Goal: Task Accomplishment & Management: Complete application form

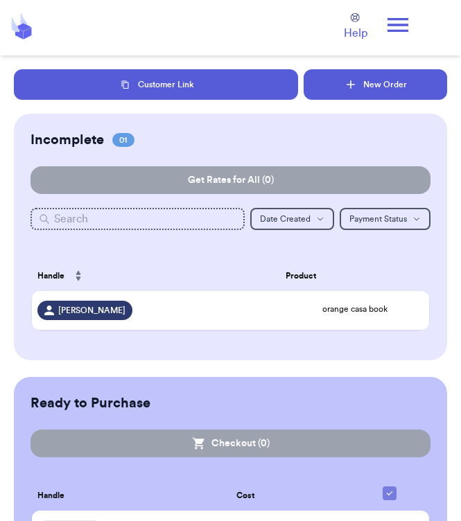
click at [363, 87] on button "New Order" at bounding box center [374, 84] width 143 height 30
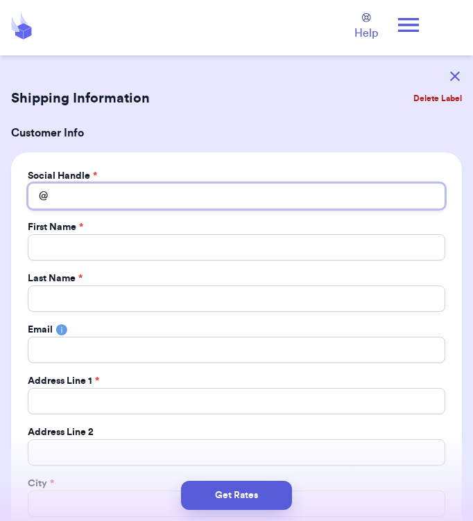
click at [197, 193] on input "Total Amount Paid" at bounding box center [236, 196] width 417 height 26
click at [155, 194] on input "Total Amount Paid" at bounding box center [236, 196] width 417 height 26
type input "a"
type input "an"
type input "ang"
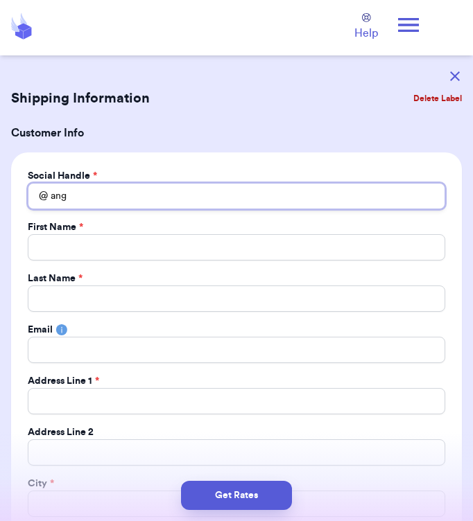
type input "ange"
type input "angel"
type input "angel."
type input "angel.m"
type input "angel.m."
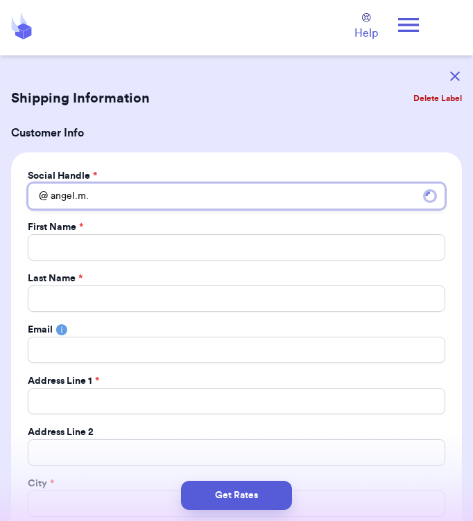
type input "angel.m.1"
type input "angel.m.11"
type input "angel.m.111"
type input "angel.m.1111"
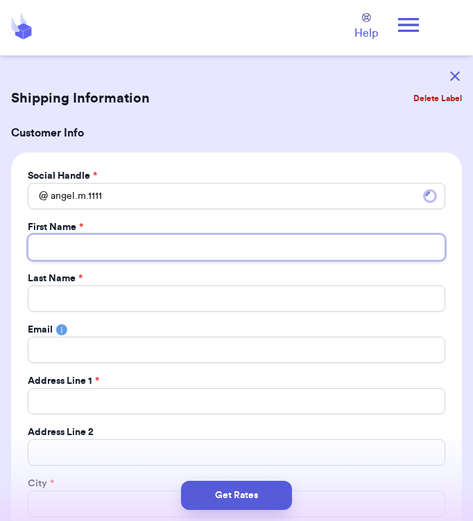
type input "A"
type input "An"
type input "Ang"
type input "Ange"
type input "Angel"
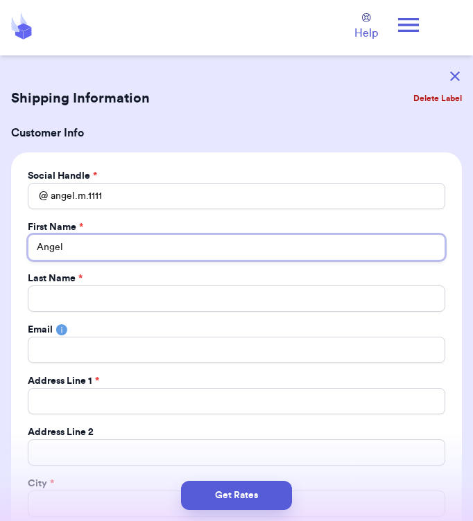
type input "Angel"
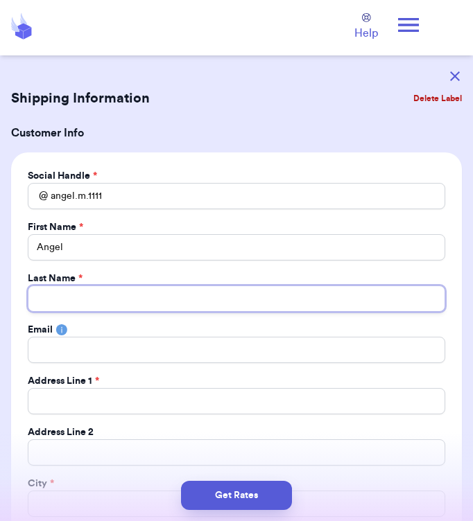
type input "A"
type input "Am"
type input "Amb"
type input "Ambr"
type input "Ambro"
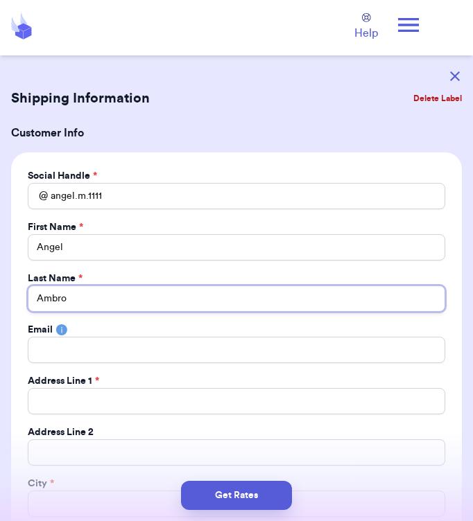
type input "Ambros"
type input "Ambrosi"
type input "Ambrosio"
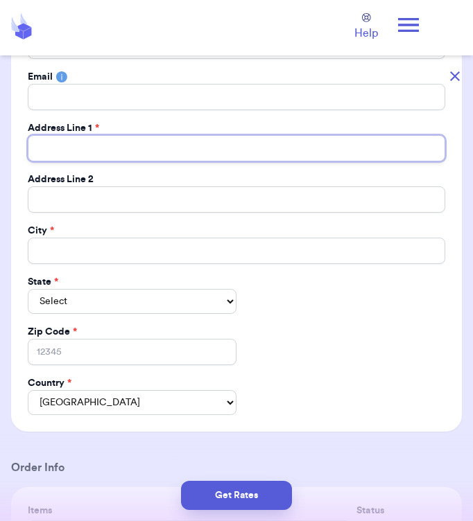
scroll to position [254, 0]
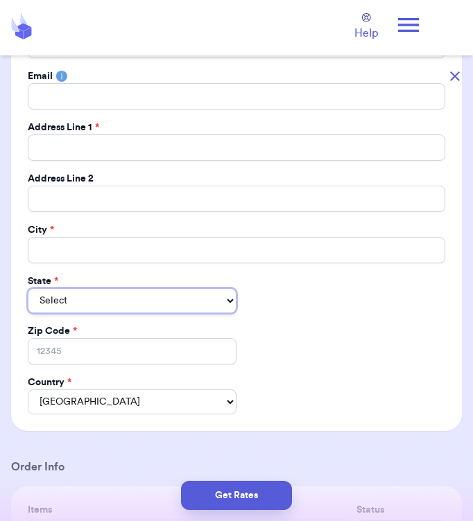
click at [191, 297] on select "Select AL AK AZ AR CA CO CT DE DC FL GA HI ID IL IN IA KS KY LA ME MD MA MI MN …" at bounding box center [132, 300] width 209 height 25
select select "AZ"
click at [28, 288] on select "Select AL AK AZ AR CA CO CT DE DC FL GA HI ID IL IN IA KS KY LA ME MD MA MI MN …" at bounding box center [132, 300] width 209 height 25
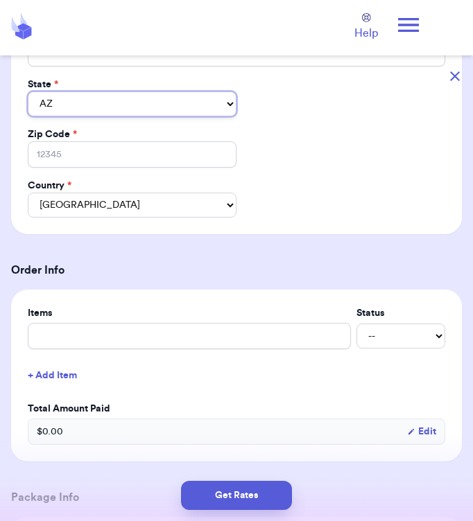
scroll to position [727, 0]
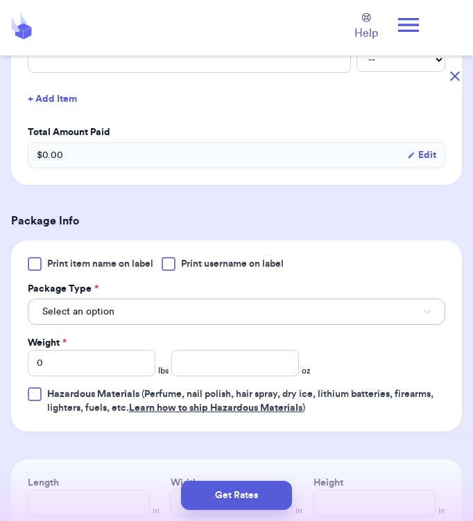
click at [92, 317] on span "Select an option" at bounding box center [78, 312] width 72 height 14
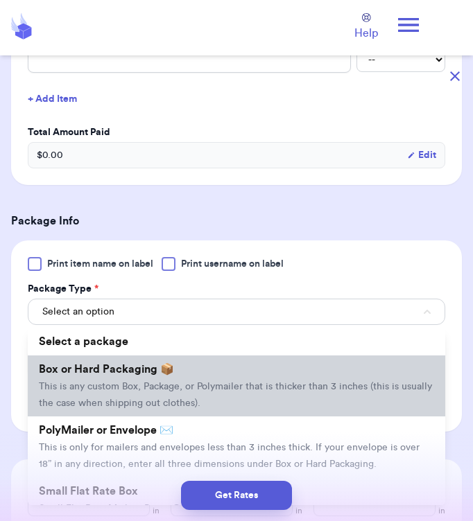
click at [112, 376] on li "Box or Hard Packaging 📦 This is any custom Box, Package, or Polymailer that is …" at bounding box center [236, 385] width 417 height 61
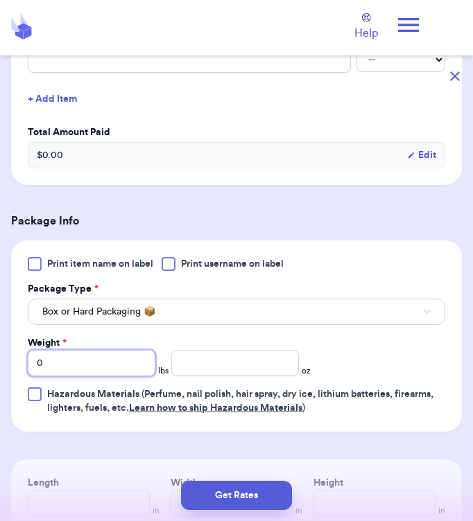
click at [112, 376] on input "0" at bounding box center [91, 363] width 127 height 26
type input "01"
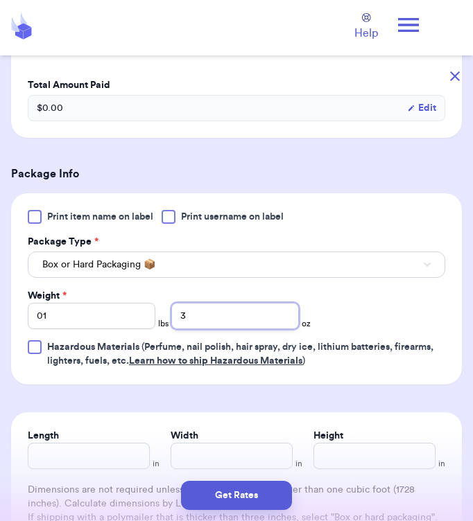
scroll to position [775, 0]
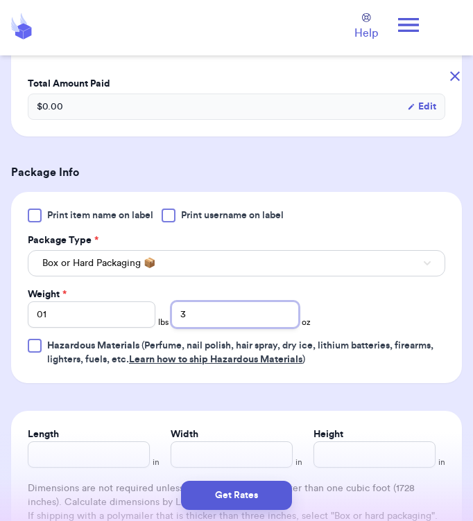
type input "3"
click at [86, 455] on input "Length" at bounding box center [89, 454] width 122 height 26
type input "4.5"
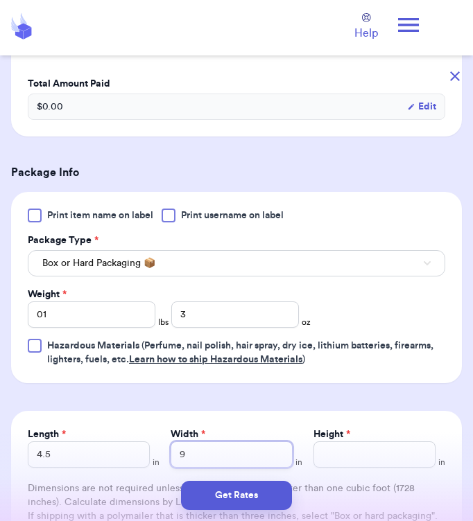
type input "9"
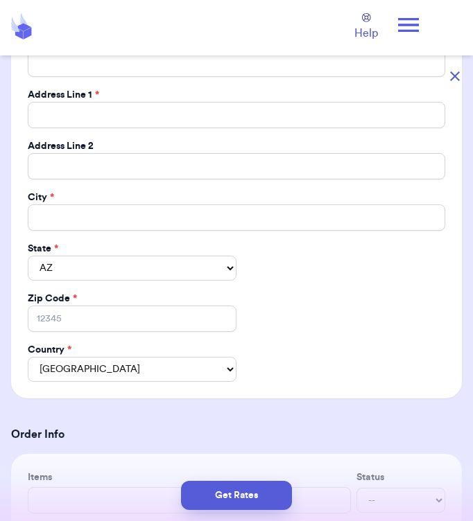
scroll to position [273, 0]
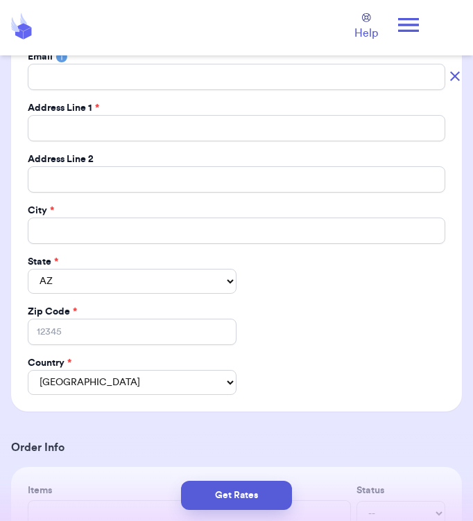
type input "12"
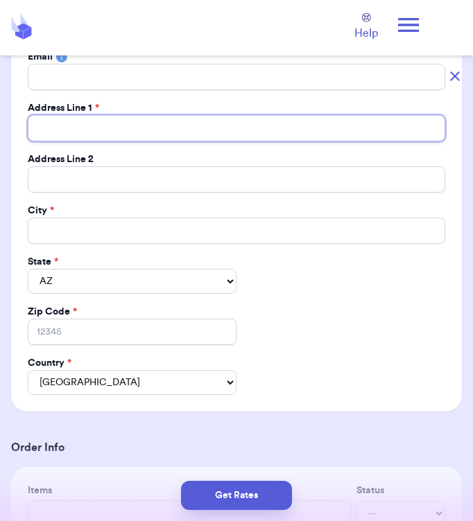
click at [117, 120] on input "Total Amount Paid" at bounding box center [236, 128] width 417 height 26
type input "[STREET_ADDRESS][PERSON_NAME]"
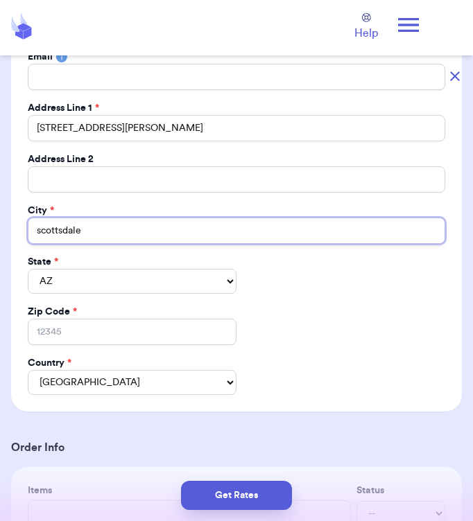
type input "scottsdale"
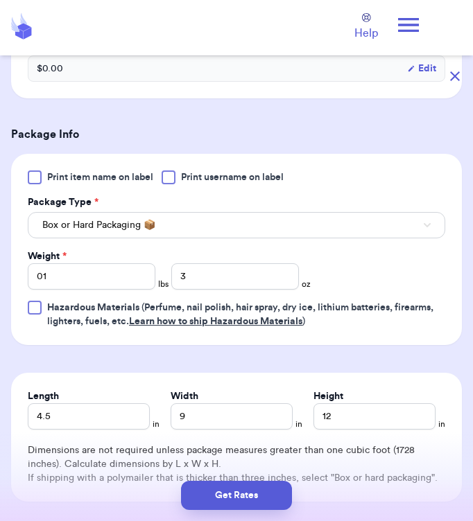
scroll to position [963, 0]
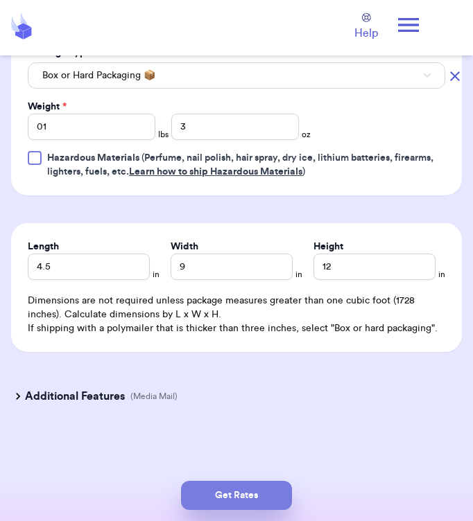
type input "85257"
click at [236, 502] on button "Get Rates" at bounding box center [236, 495] width 111 height 29
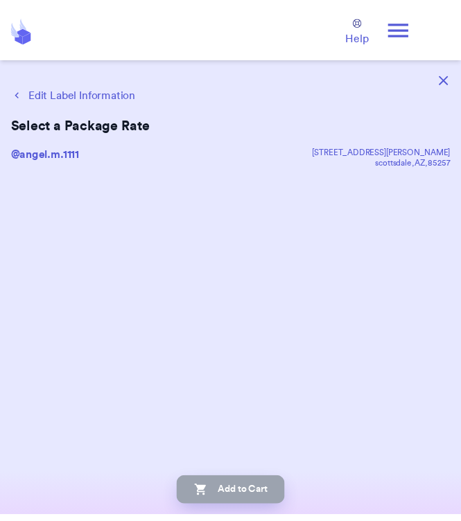
scroll to position [0, 0]
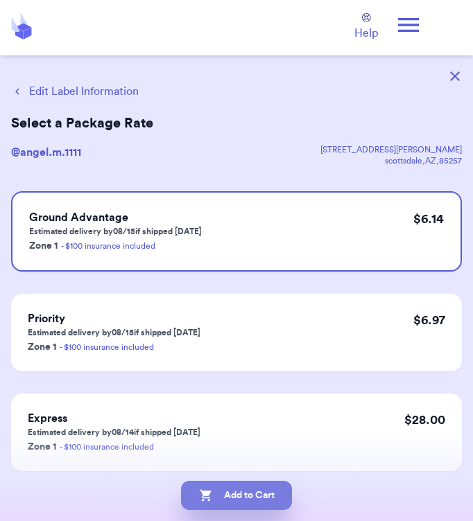
click at [261, 492] on button "Add to Cart" at bounding box center [236, 495] width 111 height 29
checkbox input "true"
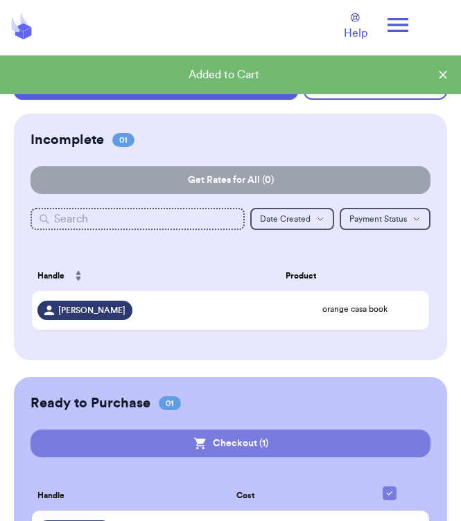
click at [299, 446] on button "Checkout ( 1 )" at bounding box center [230, 444] width 400 height 28
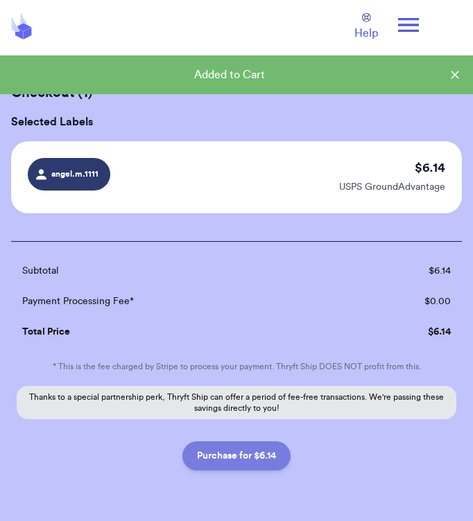
click at [262, 457] on button "Purchase for $6.14" at bounding box center [236, 455] width 108 height 29
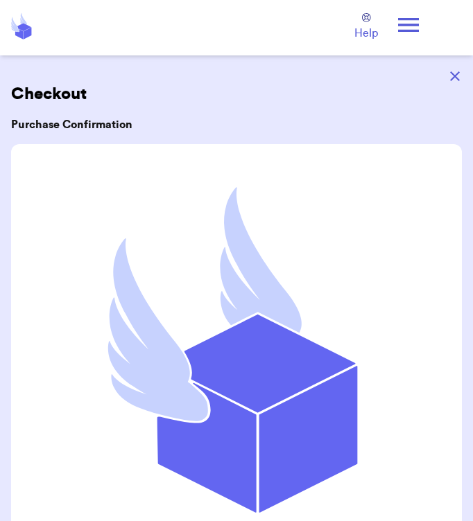
click at [455, 81] on button "button" at bounding box center [454, 76] width 30 height 30
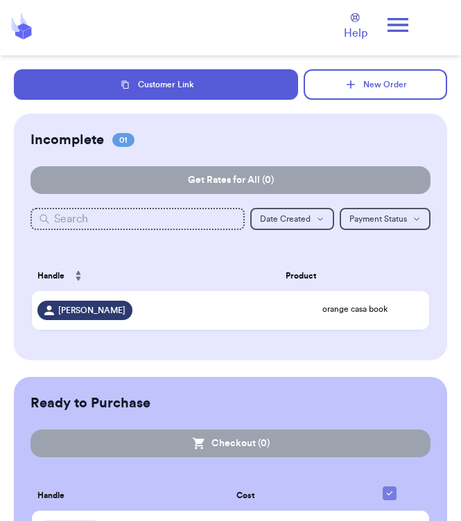
click at [400, 25] on icon at bounding box center [397, 25] width 21 height 14
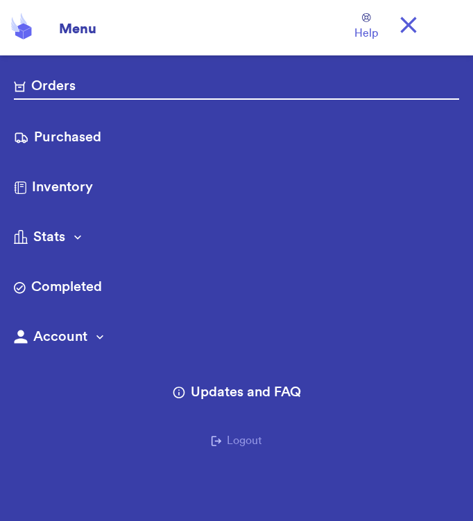
click at [125, 137] on link "Purchased" at bounding box center [236, 138] width 445 height 22
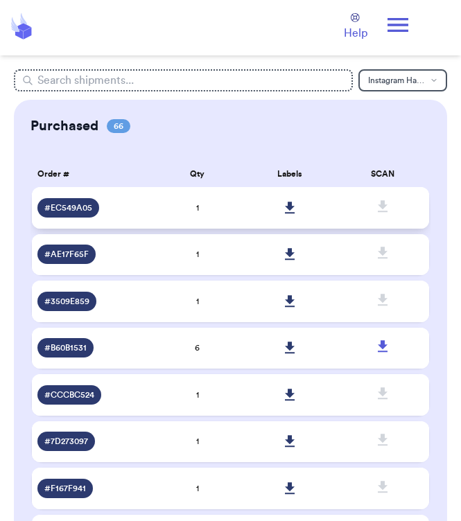
click at [287, 212] on icon at bounding box center [290, 208] width 10 height 12
